Goal: Task Accomplishment & Management: Use online tool/utility

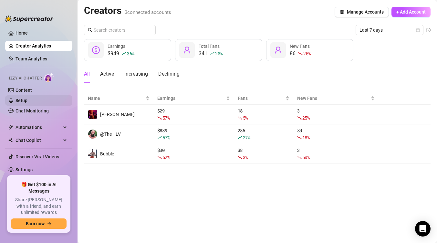
click at [27, 103] on link "Setup" at bounding box center [22, 100] width 12 height 5
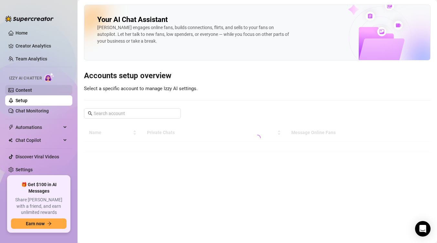
click at [32, 93] on link "Content" at bounding box center [24, 90] width 16 height 5
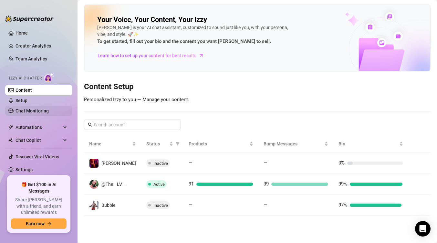
click at [34, 109] on link "Chat Monitoring" at bounding box center [32, 110] width 33 height 5
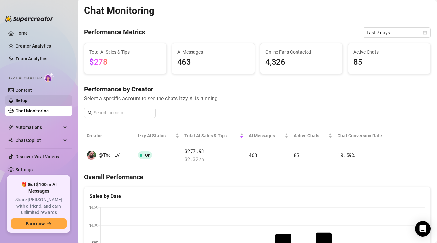
click at [27, 103] on link "Setup" at bounding box center [22, 100] width 12 height 5
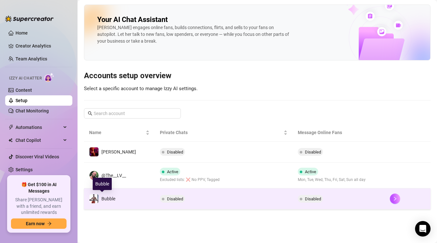
click at [114, 196] on div "Bubble" at bounding box center [108, 198] width 14 height 7
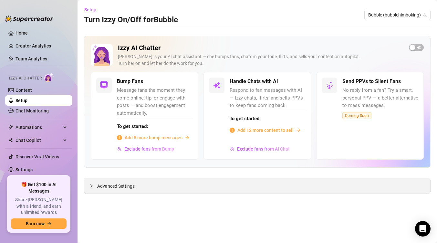
click at [121, 188] on span "Advanced Settings" at bounding box center [115, 186] width 37 height 7
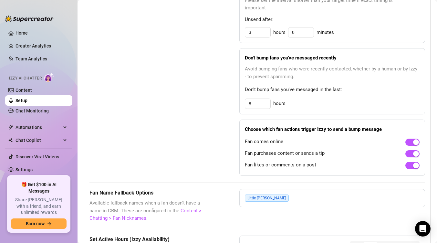
scroll to position [367, 0]
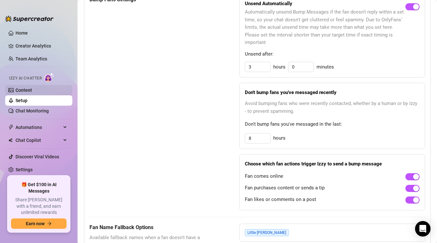
click at [28, 91] on link "Content" at bounding box center [24, 90] width 16 height 5
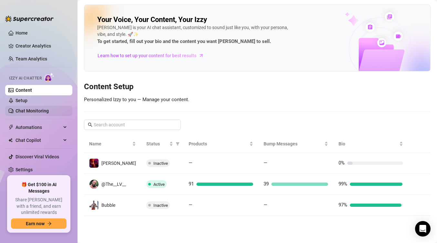
click at [44, 111] on link "Chat Monitoring" at bounding box center [32, 110] width 33 height 5
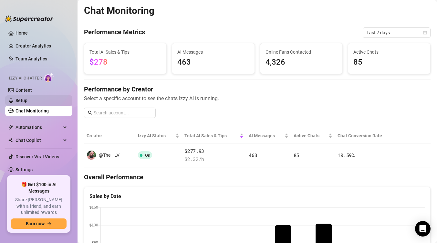
click at [27, 103] on link "Setup" at bounding box center [22, 100] width 12 height 5
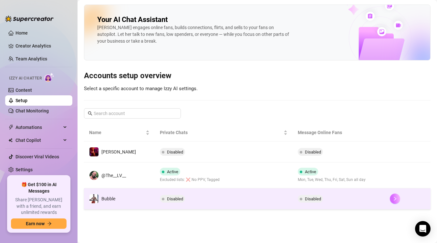
click at [394, 197] on icon "right" at bounding box center [395, 198] width 5 height 5
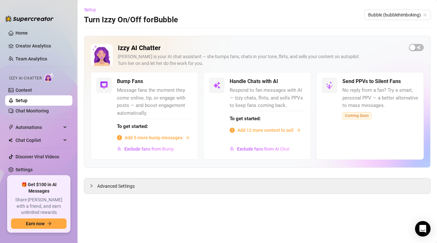
click at [88, 9] on span "Setup" at bounding box center [90, 9] width 12 height 5
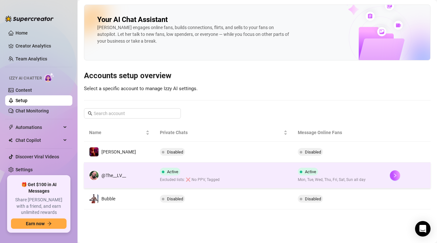
click at [118, 172] on div "@The__LV__" at bounding box center [113, 175] width 25 height 7
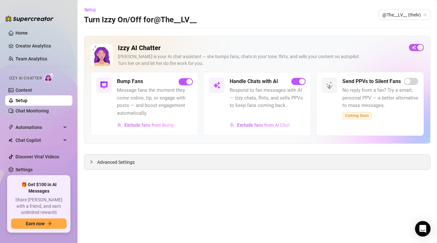
click at [112, 165] on span "Advanced Settings" at bounding box center [115, 162] width 37 height 7
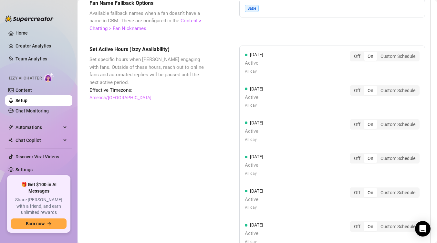
scroll to position [563, 0]
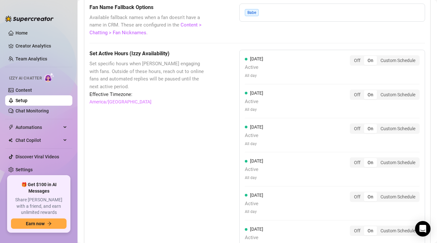
click at [116, 105] on div "Set Active Hours (Izzy Availability) Set specific hours when Izzy engaging with…" at bounding box center [148, 195] width 118 height 290
click at [115, 102] on link "America/Detroit" at bounding box center [120, 101] width 62 height 7
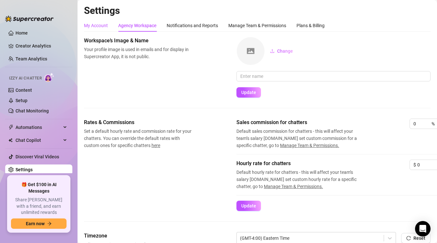
click at [101, 28] on div "My Account" at bounding box center [96, 25] width 24 height 7
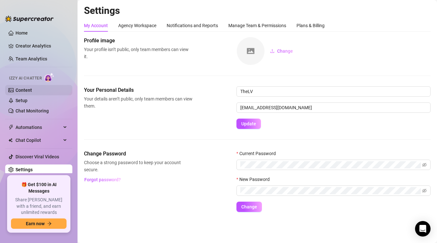
click at [19, 91] on link "Content" at bounding box center [24, 90] width 16 height 5
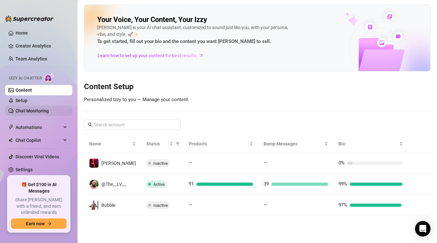
click at [33, 111] on link "Chat Monitoring" at bounding box center [32, 110] width 33 height 5
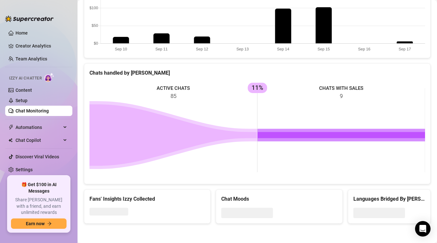
scroll to position [215, 0]
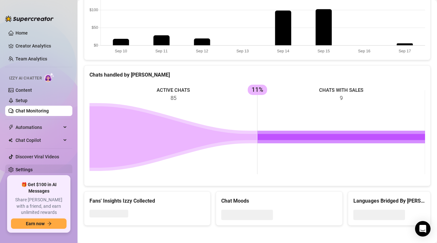
click at [30, 172] on link "Settings" at bounding box center [24, 169] width 17 height 5
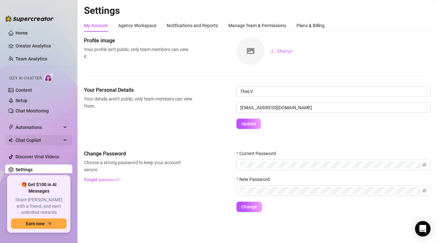
click at [33, 141] on span "Chat Copilot" at bounding box center [39, 140] width 46 height 10
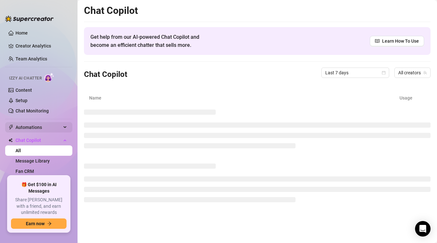
click at [34, 131] on span "Automations" at bounding box center [39, 127] width 46 height 10
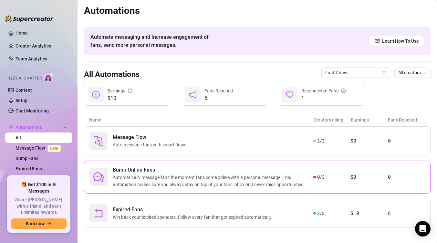
scroll to position [4, 0]
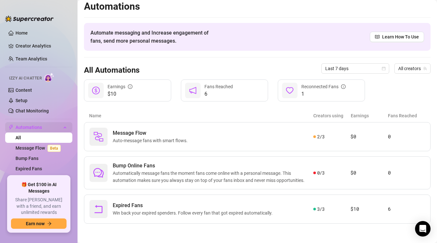
click at [36, 125] on span "Automations" at bounding box center [39, 127] width 46 height 10
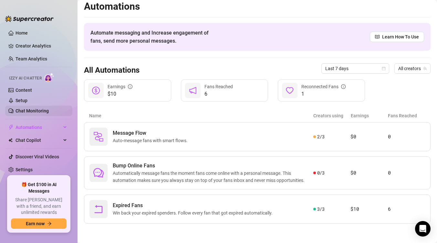
click at [37, 108] on link "Chat Monitoring" at bounding box center [32, 110] width 33 height 5
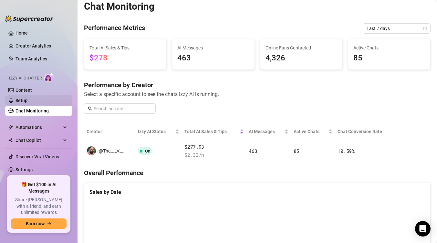
click at [27, 101] on link "Setup" at bounding box center [22, 100] width 12 height 5
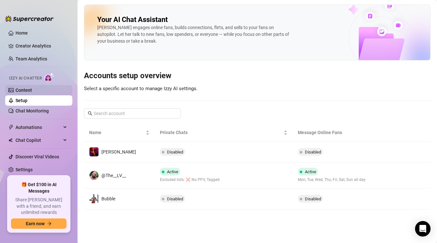
click at [29, 90] on link "Content" at bounding box center [24, 90] width 16 height 5
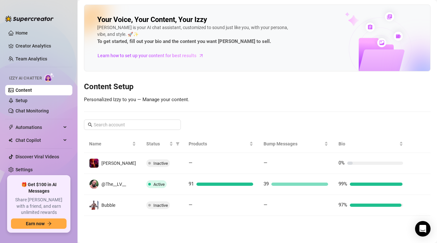
click at [42, 66] on ul "Home Creator Analytics Team Analytics Izzy AI Chatter Content Setup Chat Monito…" at bounding box center [38, 99] width 67 height 148
click at [38, 58] on link "Team Analytics" at bounding box center [32, 58] width 32 height 5
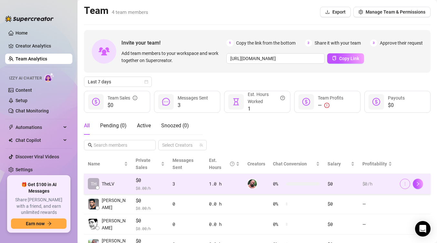
click at [403, 184] on icon "more" at bounding box center [405, 184] width 5 height 5
click at [415, 183] on button "button" at bounding box center [418, 184] width 10 height 10
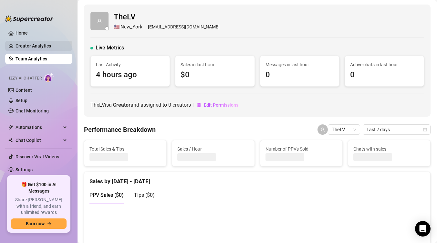
click at [28, 43] on link "Creator Analytics" at bounding box center [42, 46] width 52 height 10
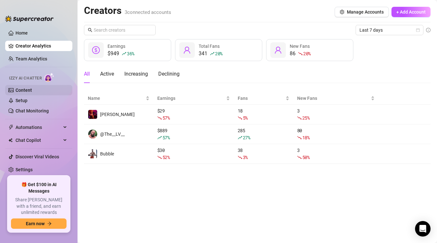
click at [32, 93] on link "Content" at bounding box center [24, 90] width 16 height 5
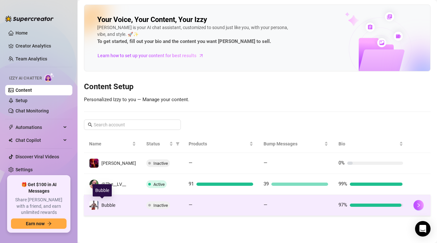
click at [103, 205] on span "Bubble" at bounding box center [108, 205] width 14 height 5
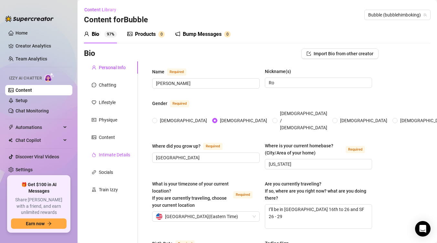
click at [107, 151] on div "Intimate Details" at bounding box center [114, 154] width 31 height 7
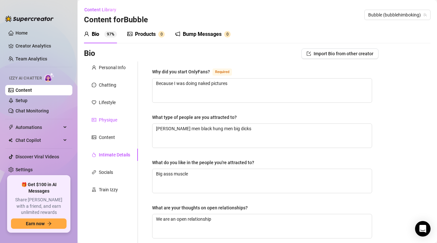
click at [105, 121] on div "Physique" at bounding box center [108, 119] width 18 height 7
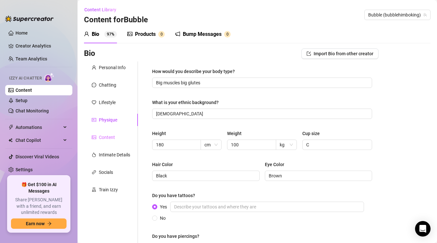
click at [105, 132] on div "Content" at bounding box center [111, 137] width 54 height 12
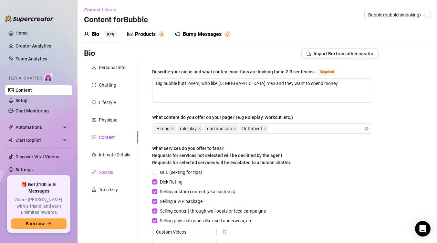
click at [106, 174] on div "Socials" at bounding box center [106, 172] width 14 height 7
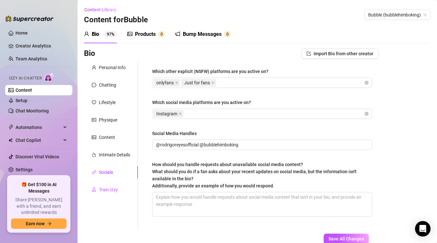
click at [105, 191] on div "Train Izzy" at bounding box center [108, 189] width 19 height 7
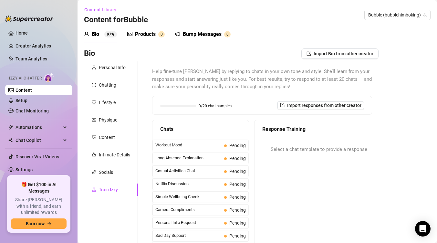
click at [108, 36] on sup "97%" at bounding box center [110, 34] width 13 height 6
click at [145, 37] on div "Products" at bounding box center [145, 34] width 21 height 8
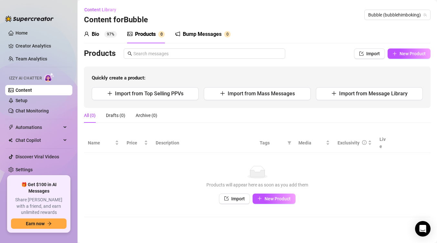
click at [112, 36] on sup "97%" at bounding box center [110, 34] width 13 height 6
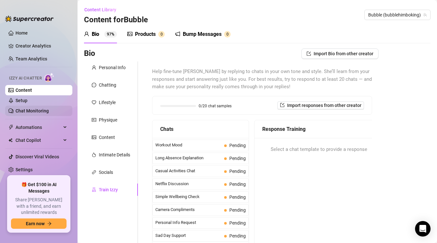
click at [30, 110] on link "Chat Monitoring" at bounding box center [32, 110] width 33 height 5
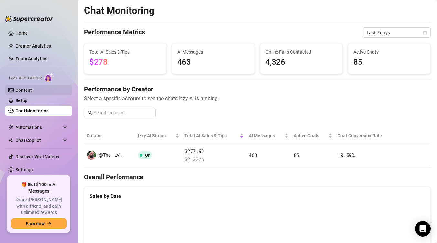
click at [26, 88] on link "Content" at bounding box center [24, 90] width 16 height 5
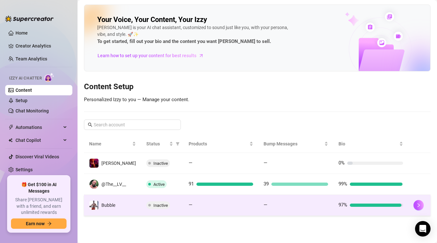
click at [115, 205] on span "Bubble" at bounding box center [108, 205] width 14 height 5
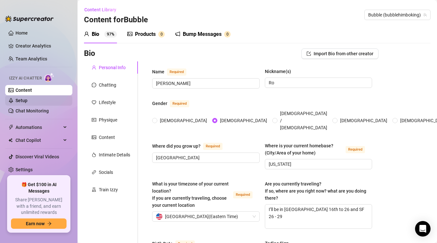
click at [26, 99] on link "Setup" at bounding box center [22, 100] width 12 height 5
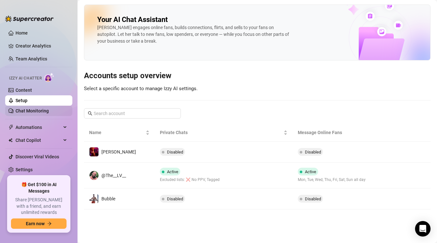
click at [38, 112] on link "Chat Monitoring" at bounding box center [32, 110] width 33 height 5
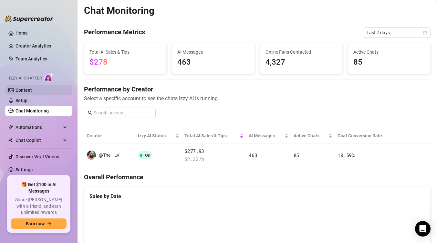
click at [26, 91] on link "Content" at bounding box center [24, 90] width 16 height 5
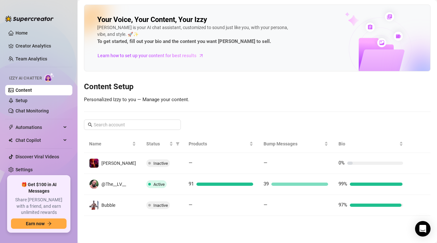
click at [26, 90] on link "Content" at bounding box center [24, 90] width 16 height 5
click at [22, 100] on link "Setup" at bounding box center [22, 100] width 12 height 5
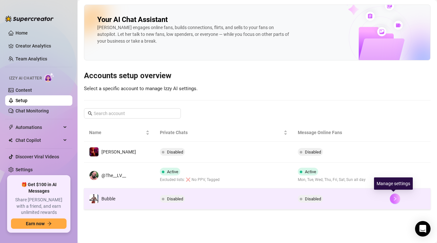
click at [394, 199] on icon "right" at bounding box center [395, 198] width 5 height 5
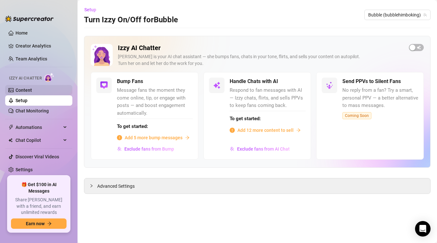
click at [29, 88] on link "Content" at bounding box center [24, 90] width 16 height 5
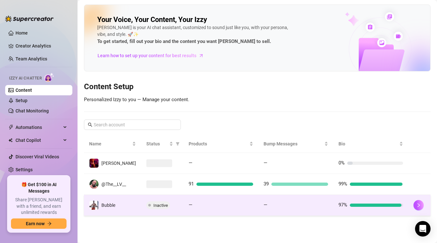
click at [126, 205] on td "Bubble" at bounding box center [112, 205] width 57 height 21
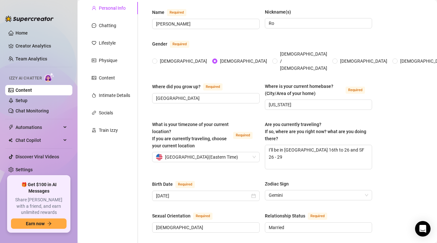
scroll to position [56, 0]
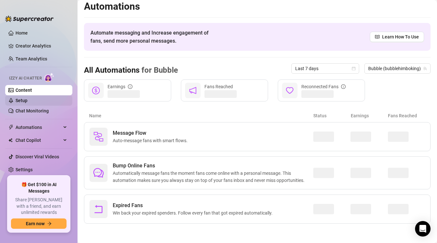
scroll to position [4, 0]
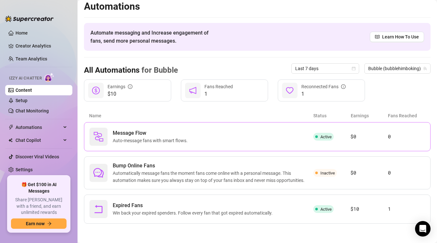
click at [131, 141] on span "Auto-message fans with smart flows." at bounding box center [152, 140] width 78 height 7
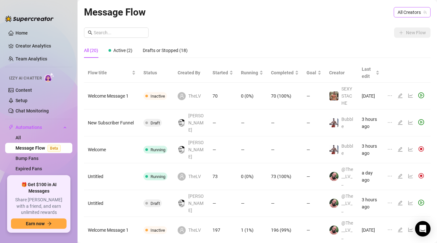
click at [404, 14] on span "All Creators" at bounding box center [412, 12] width 29 height 10
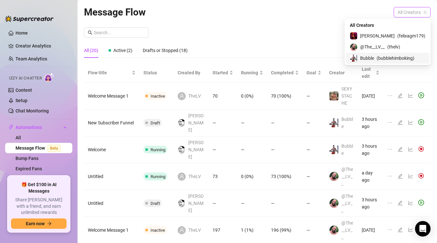
click at [374, 58] on span "Bubble" at bounding box center [367, 58] width 14 height 7
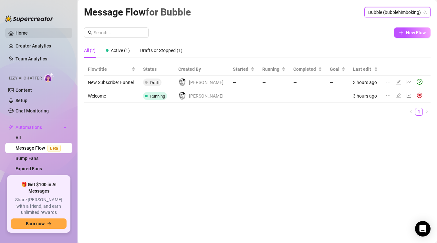
click at [19, 31] on link "Home" at bounding box center [22, 32] width 12 height 5
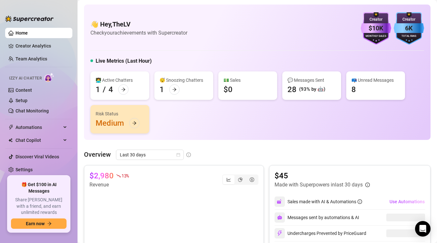
click at [18, 36] on link "Home" at bounding box center [22, 32] width 12 height 5
click at [18, 43] on link "Creator Analytics" at bounding box center [42, 46] width 52 height 10
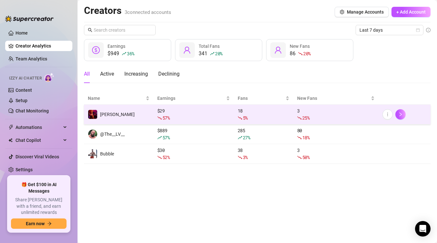
click at [146, 119] on td "[PERSON_NAME]" at bounding box center [118, 115] width 69 height 20
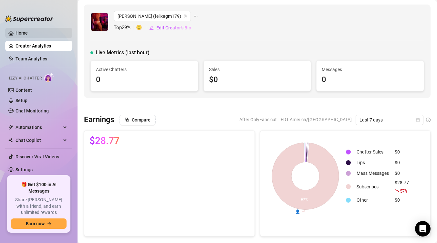
click at [28, 33] on link "Home" at bounding box center [22, 32] width 12 height 5
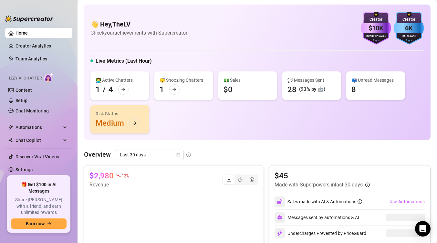
click at [29, 65] on ul "Home Creator Analytics Team Analytics Izzy AI Chatter Content Setup Chat Monito…" at bounding box center [38, 99] width 67 height 148
click at [29, 61] on link "Team Analytics" at bounding box center [32, 58] width 32 height 5
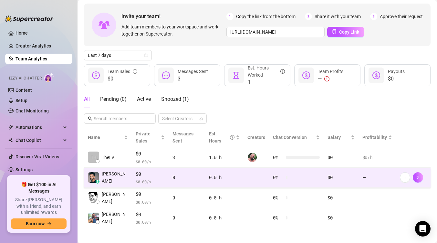
scroll to position [31, 0]
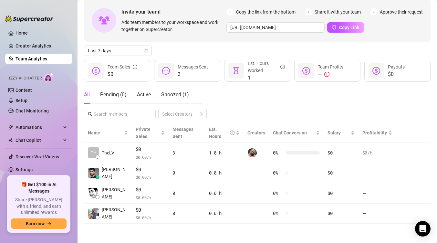
click at [14, 85] on li "Izzy AI Chatter Content Setup Chat Monitoring" at bounding box center [38, 93] width 67 height 46
click at [25, 124] on span "Automations" at bounding box center [39, 127] width 46 height 10
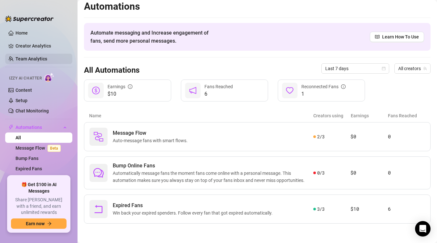
click at [35, 60] on link "Team Analytics" at bounding box center [32, 58] width 32 height 5
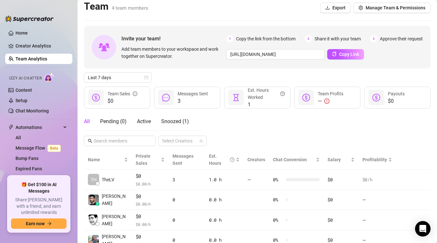
scroll to position [31, 0]
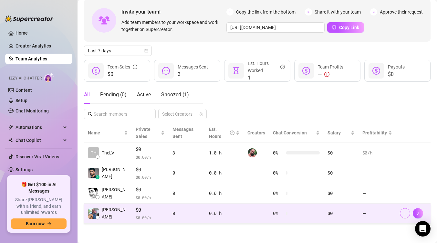
click at [404, 213] on icon "more" at bounding box center [405, 213] width 5 height 5
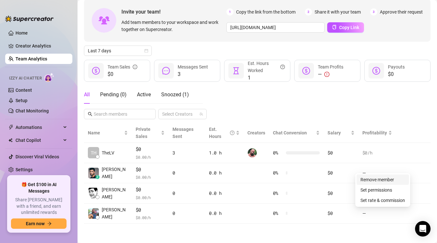
click at [381, 181] on link "Remove member" at bounding box center [378, 179] width 34 height 5
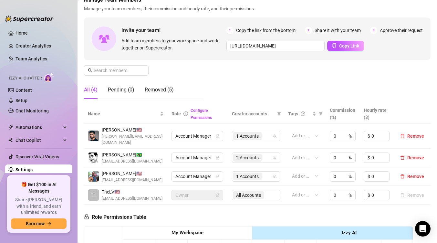
scroll to position [43, 0]
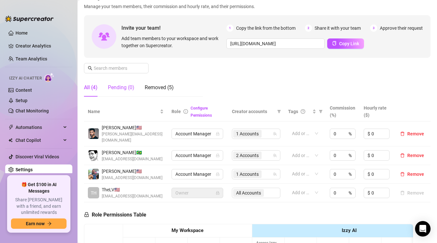
click at [130, 90] on div "Pending (0)" at bounding box center [121, 88] width 26 height 8
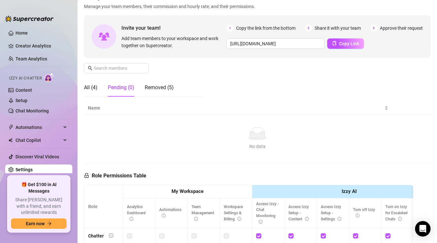
click at [100, 86] on div "All (4) Pending (0) Removed (5)" at bounding box center [129, 88] width 90 height 18
click at [98, 88] on div "All (4) Pending (0) Removed (5)" at bounding box center [129, 88] width 90 height 18
click at [95, 89] on div "All (4)" at bounding box center [91, 88] width 14 height 8
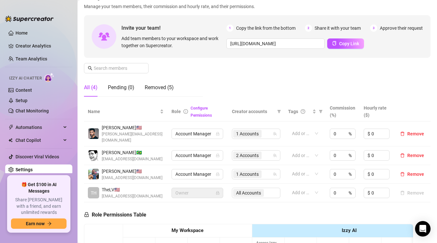
click at [199, 188] on span "Owner" at bounding box center [197, 193] width 44 height 10
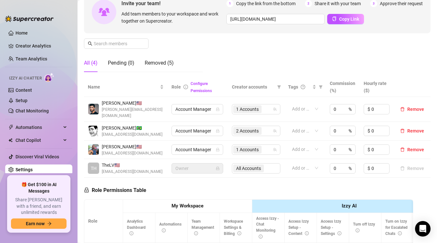
scroll to position [86, 0]
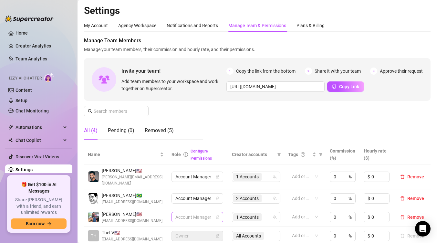
click at [212, 212] on span "Account Manager" at bounding box center [197, 217] width 44 height 10
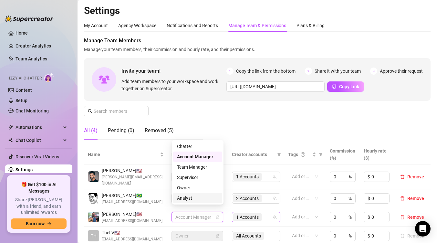
click at [255, 214] on span "1 Accounts" at bounding box center [247, 217] width 23 height 7
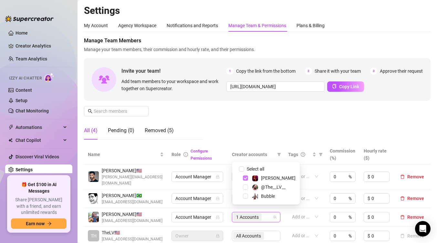
click at [245, 177] on span "Select tree node" at bounding box center [245, 177] width 5 height 5
click at [216, 212] on span "Account Manager" at bounding box center [197, 217] width 44 height 10
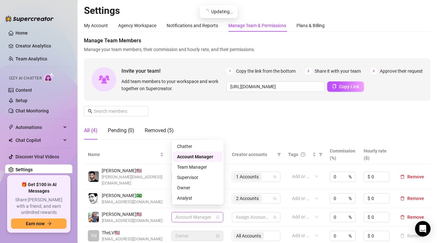
click at [199, 157] on div "Account Manager" at bounding box center [197, 156] width 41 height 7
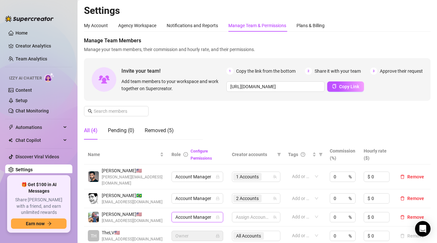
click at [218, 215] on icon "lock" at bounding box center [218, 217] width 4 height 4
click at [402, 215] on icon "delete" at bounding box center [402, 217] width 5 height 5
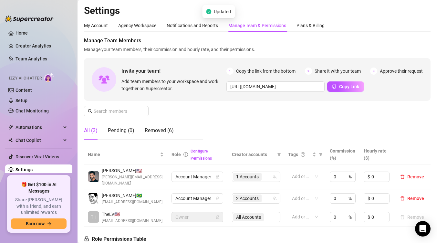
click at [281, 129] on div "Manage Team Members Manage your team members, their commission and hourly rate,…" at bounding box center [257, 91] width 347 height 108
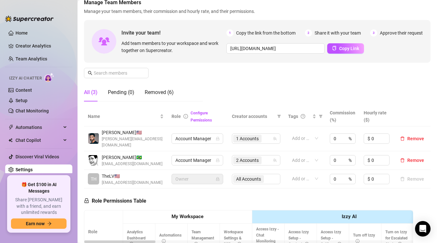
scroll to position [33, 0]
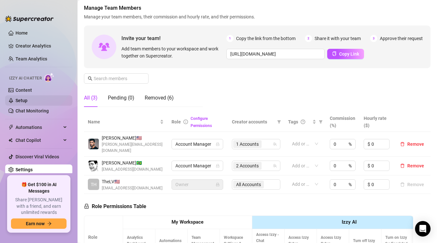
click at [23, 103] on link "Setup" at bounding box center [22, 100] width 12 height 5
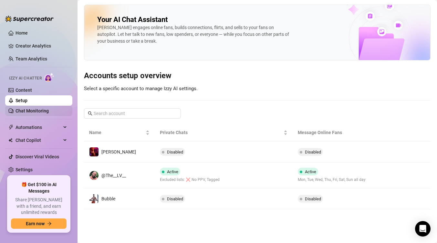
click at [40, 110] on link "Chat Monitoring" at bounding box center [32, 110] width 33 height 5
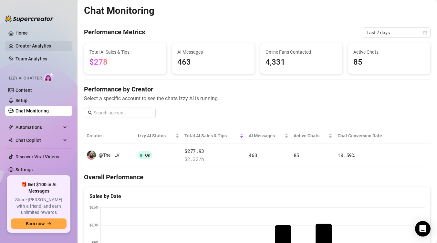
click at [34, 41] on link "Creator Analytics" at bounding box center [42, 46] width 52 height 10
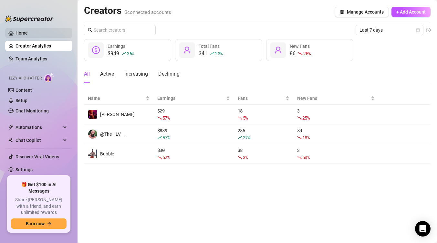
click at [27, 33] on link "Home" at bounding box center [22, 32] width 12 height 5
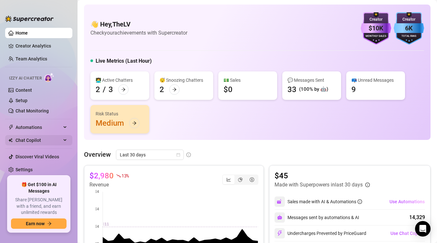
click at [25, 138] on span "Chat Copilot" at bounding box center [39, 140] width 46 height 10
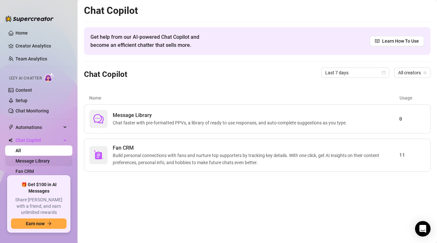
click at [29, 161] on link "Message Library" at bounding box center [33, 160] width 34 height 5
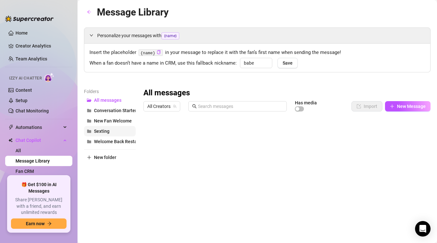
click at [107, 131] on span "Sexting" at bounding box center [102, 131] width 16 height 5
click at [30, 174] on link "Fan CRM" at bounding box center [25, 171] width 18 height 5
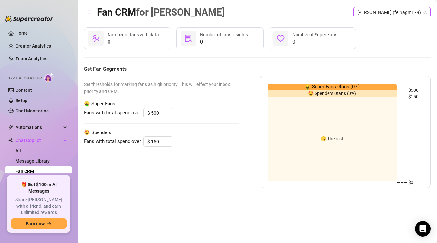
click at [394, 14] on span "[PERSON_NAME] (felixagm179)" at bounding box center [391, 12] width 69 height 10
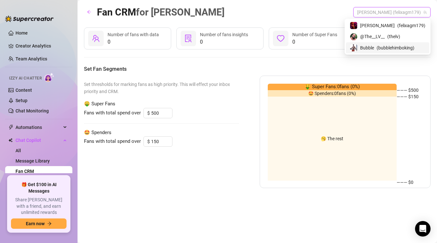
click at [374, 47] on span "Bubble" at bounding box center [367, 47] width 14 height 7
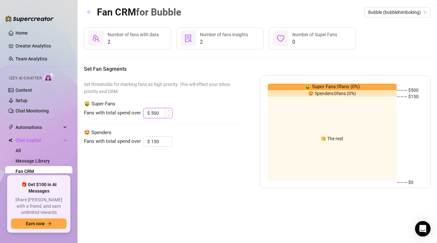
click at [160, 113] on input "500" at bounding box center [161, 113] width 21 height 10
type input "150"
click at [157, 140] on input "150" at bounding box center [161, 142] width 21 height 10
click at [158, 141] on input "150" at bounding box center [161, 142] width 21 height 10
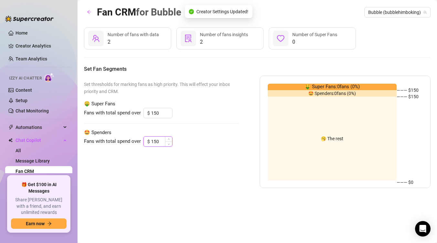
click at [158, 141] on input "150" at bounding box center [161, 142] width 21 height 10
click at [159, 114] on input "150" at bounding box center [161, 113] width 21 height 10
click at [157, 143] on input "150" at bounding box center [161, 142] width 21 height 10
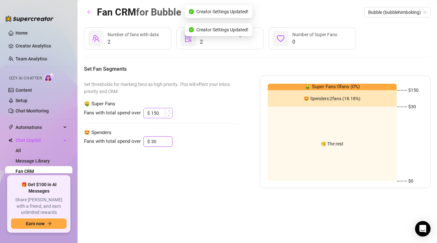
type input "30"
click at [160, 109] on input "150" at bounding box center [161, 113] width 21 height 10
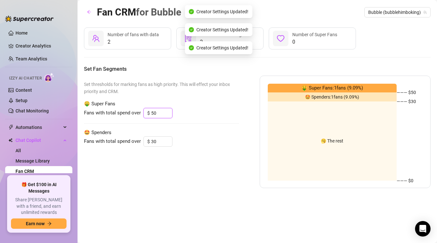
type input "50"
click at [184, 121] on div "Set thresholds for marking fans as high priority. This will effect your inbox p…" at bounding box center [161, 132] width 155 height 112
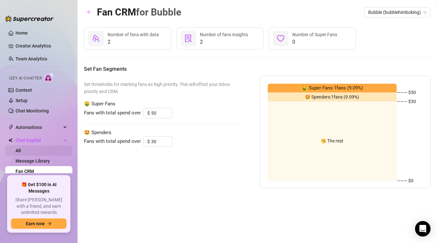
click at [21, 151] on link "All" at bounding box center [18, 150] width 5 height 5
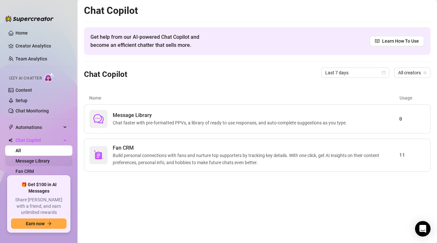
click at [23, 162] on link "Message Library" at bounding box center [33, 160] width 34 height 5
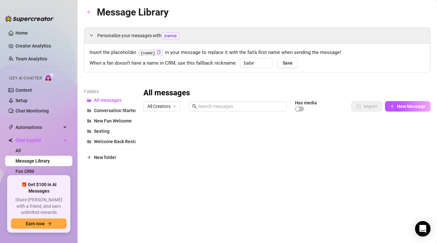
click at [23, 162] on link "Message Library" at bounding box center [33, 160] width 34 height 5
click at [26, 113] on link "Chat Monitoring" at bounding box center [32, 110] width 33 height 5
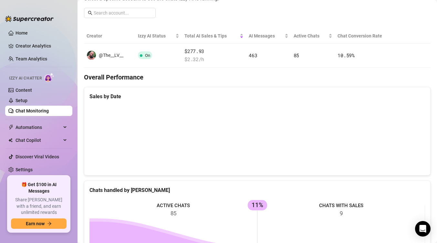
scroll to position [117, 0]
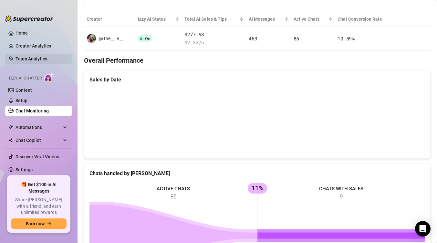
click at [36, 61] on link "Team Analytics" at bounding box center [32, 58] width 32 height 5
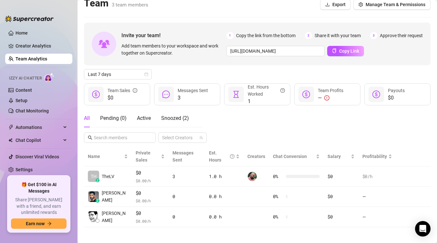
scroll to position [11, 0]
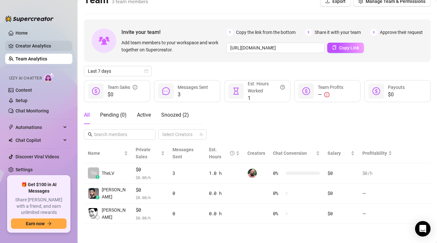
click at [36, 46] on link "Creator Analytics" at bounding box center [42, 46] width 52 height 10
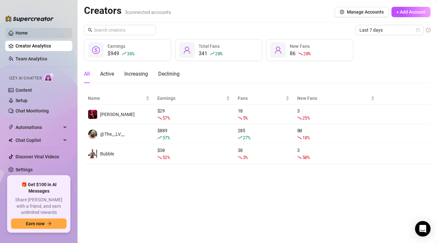
click at [28, 34] on link "Home" at bounding box center [22, 32] width 12 height 5
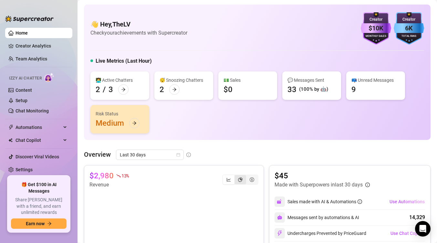
click at [242, 183] on div "segmented control" at bounding box center [241, 179] width 12 height 9
click at [236, 176] on input "segmented control" at bounding box center [236, 176] width 0 height 0
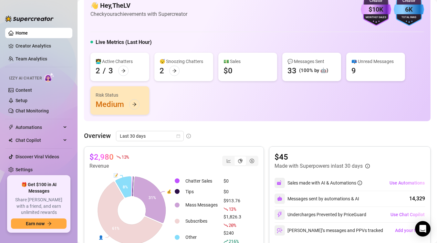
scroll to position [32, 0]
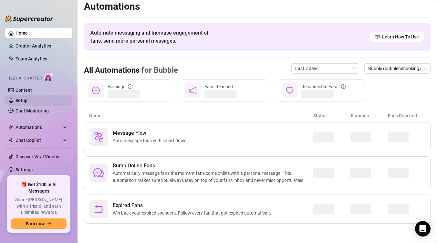
scroll to position [4, 0]
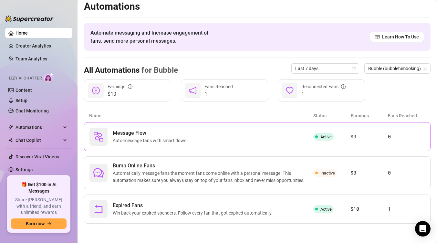
click at [131, 138] on span "Auto-message fans with smart flows." at bounding box center [152, 140] width 78 height 7
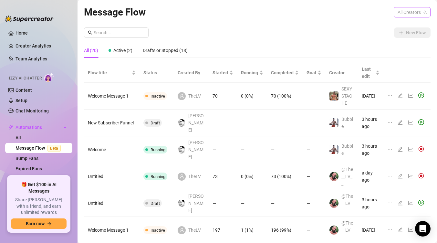
click at [411, 14] on span "All Creators" at bounding box center [412, 12] width 29 height 10
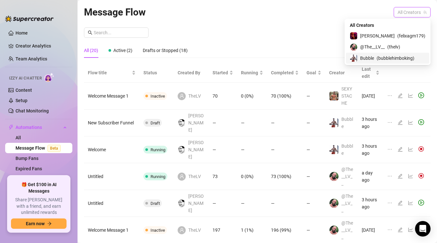
click at [395, 58] on span "( bubblehimboking )" at bounding box center [396, 58] width 38 height 7
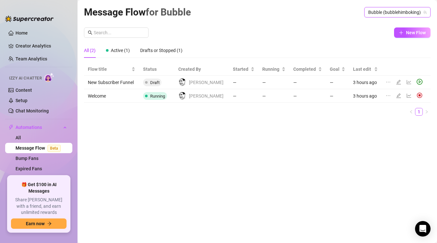
click at [130, 83] on td "New Subscriber Funnel" at bounding box center [111, 83] width 55 height 14
click at [397, 83] on icon "edit" at bounding box center [398, 81] width 5 height 5
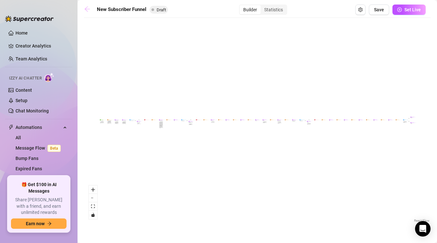
click at [90, 12] on icon "arrow-left" at bounding box center [87, 9] width 6 height 6
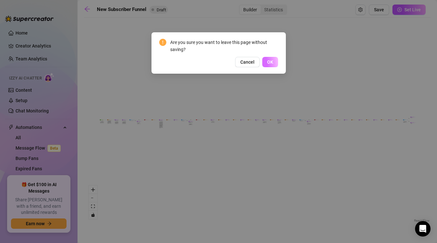
click at [265, 59] on button "OK" at bounding box center [270, 62] width 16 height 10
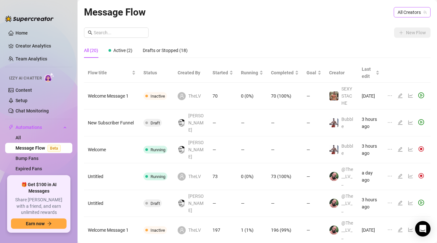
click at [419, 14] on span "All Creators" at bounding box center [412, 12] width 29 height 10
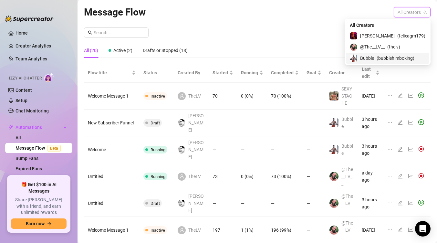
click at [386, 56] on span "( bubblehimboking )" at bounding box center [396, 58] width 38 height 7
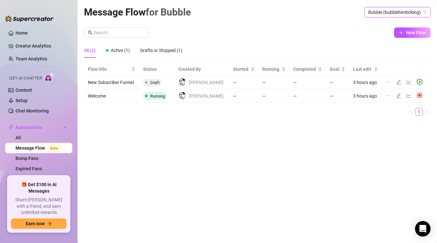
click at [396, 96] on icon "edit" at bounding box center [398, 95] width 5 height 5
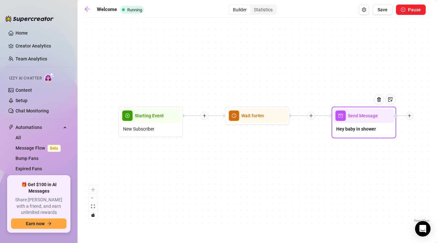
click at [361, 125] on div "Hey baby in shower" at bounding box center [364, 130] width 61 height 14
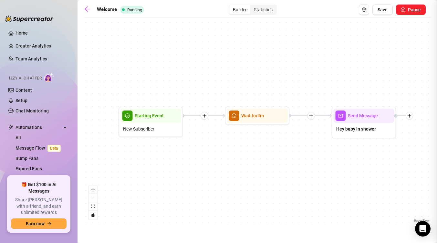
type textarea "Hey baby! Welcome to my OF."
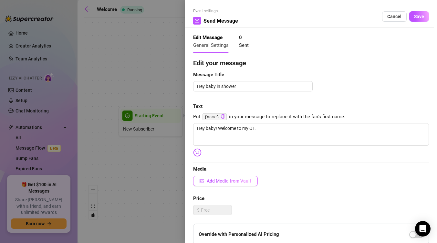
click at [230, 179] on span "Add Media from Vault" at bounding box center [229, 180] width 45 height 5
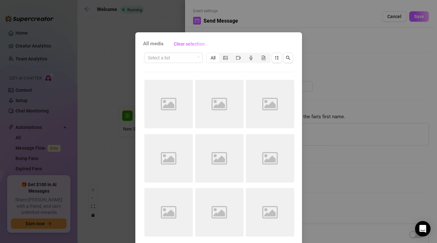
scroll to position [27, 0]
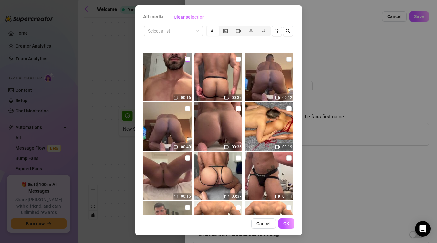
click at [189, 60] on input "checkbox" at bounding box center [187, 59] width 5 height 5
checkbox input "true"
click at [286, 226] on span "OK" at bounding box center [286, 223] width 6 height 5
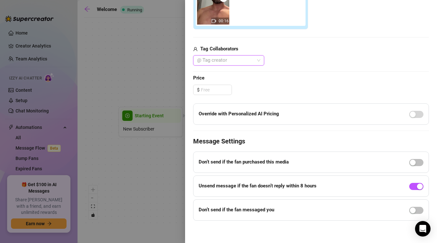
scroll to position [215, 0]
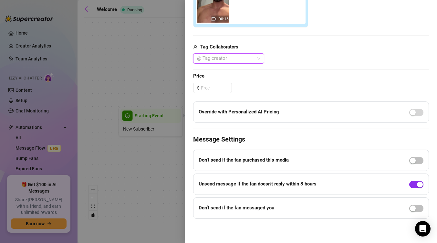
click at [413, 185] on span "button" at bounding box center [416, 184] width 14 height 7
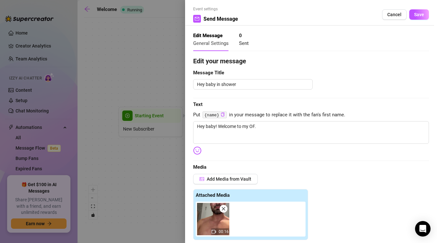
scroll to position [0, 0]
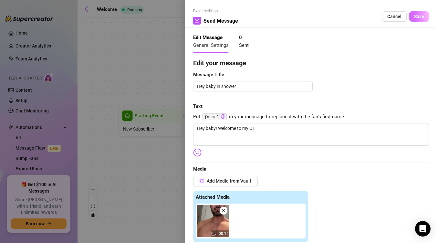
click at [423, 16] on span "Save" at bounding box center [419, 16] width 10 height 5
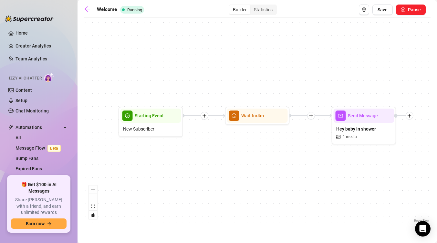
click at [386, 16] on div "Welcome Running Builder Statistics Save Pause Send Message Hey baby in shower 1…" at bounding box center [257, 114] width 347 height 219
click at [386, 12] on span "Save" at bounding box center [383, 9] width 10 height 5
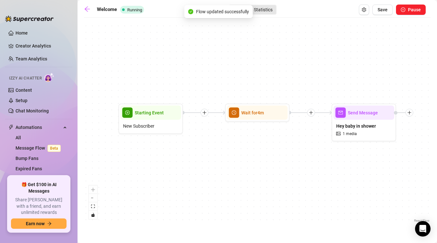
click at [264, 7] on div "Statistics" at bounding box center [263, 9] width 26 height 9
click at [252, 6] on input "Statistics" at bounding box center [252, 6] width 0 height 0
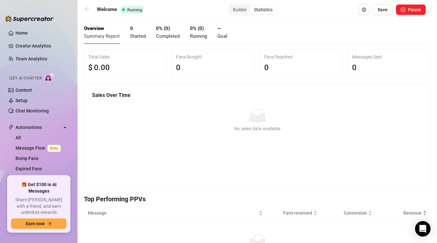
click at [89, 10] on icon "arrow-left" at bounding box center [87, 9] width 6 height 6
